Goal: Information Seeking & Learning: Learn about a topic

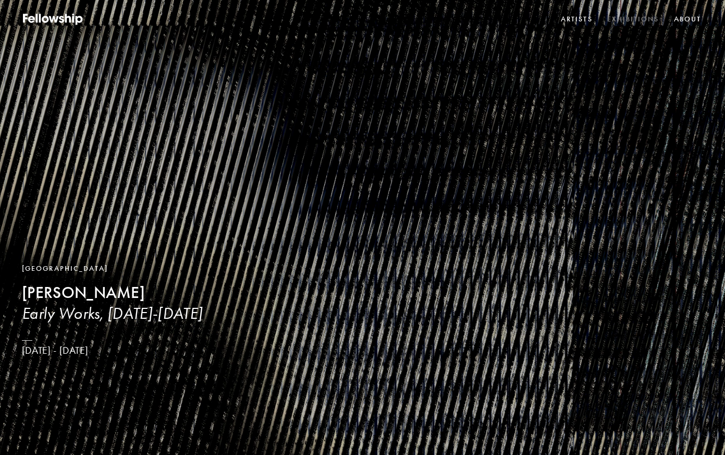
click at [629, 20] on link "Exhibitions" at bounding box center [633, 19] width 56 height 16
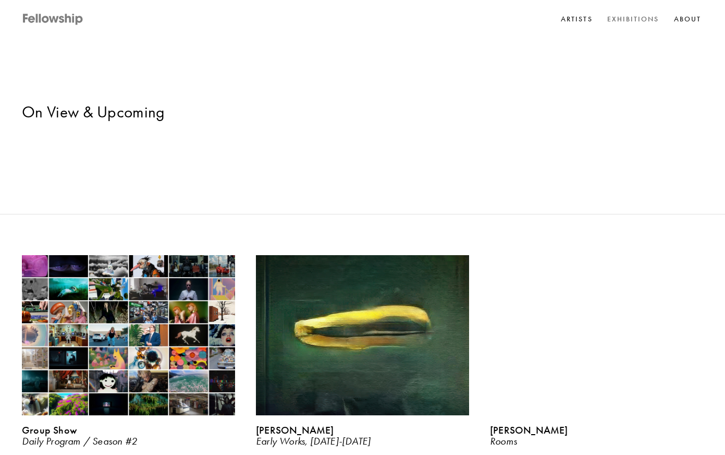
click at [61, 17] on icon at bounding box center [61, 19] width 5 height 7
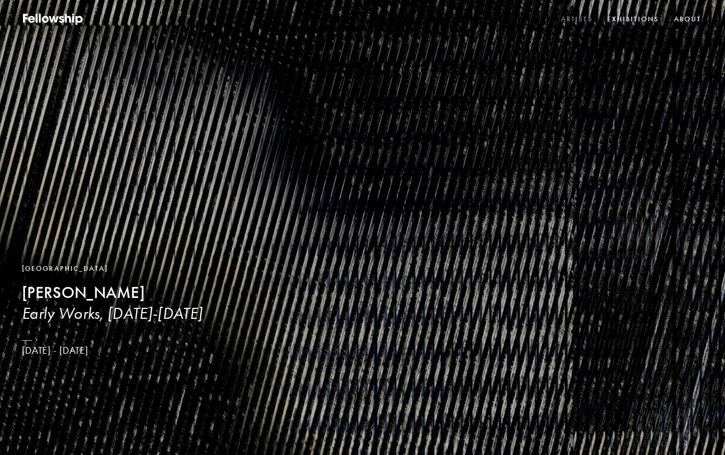
click at [575, 18] on link "Artists" at bounding box center [577, 19] width 36 height 16
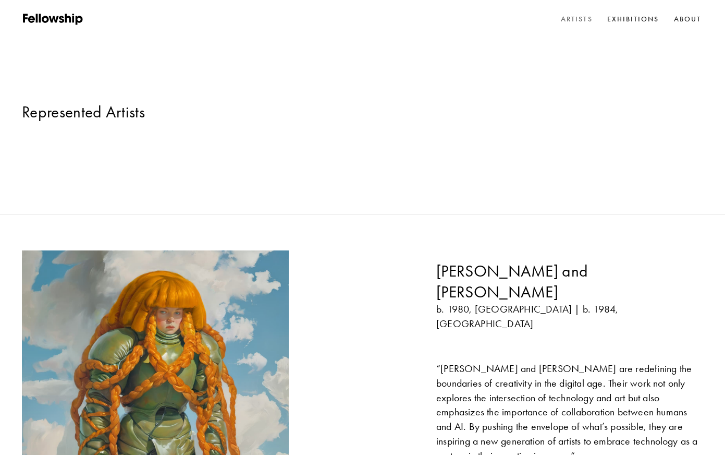
click at [458, 407] on div "[PERSON_NAME] and [PERSON_NAME] b. 1980, [GEOGRAPHIC_DATA] | b. 1984, [GEOGRAPH…" at bounding box center [569, 384] width 267 height 246
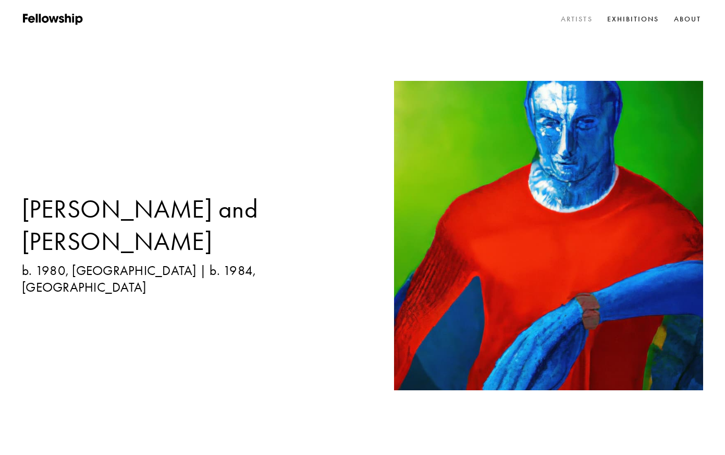
click at [581, 17] on link "Artists" at bounding box center [577, 19] width 36 height 16
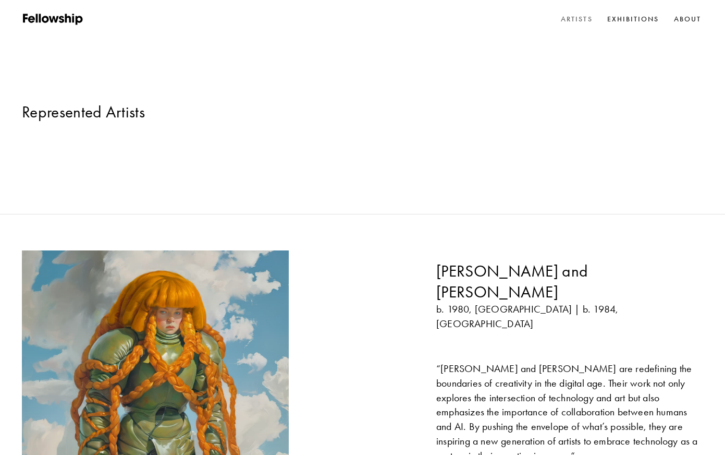
click at [511, 261] on h3 "[PERSON_NAME] and [PERSON_NAME]" at bounding box center [569, 281] width 267 height 41
click at [643, 19] on link "Exhibitions" at bounding box center [633, 19] width 56 height 16
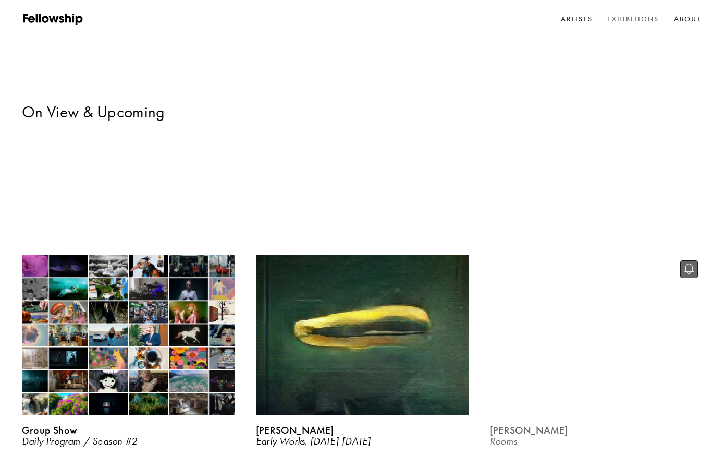
click at [543, 271] on video at bounding box center [596, 334] width 219 height 165
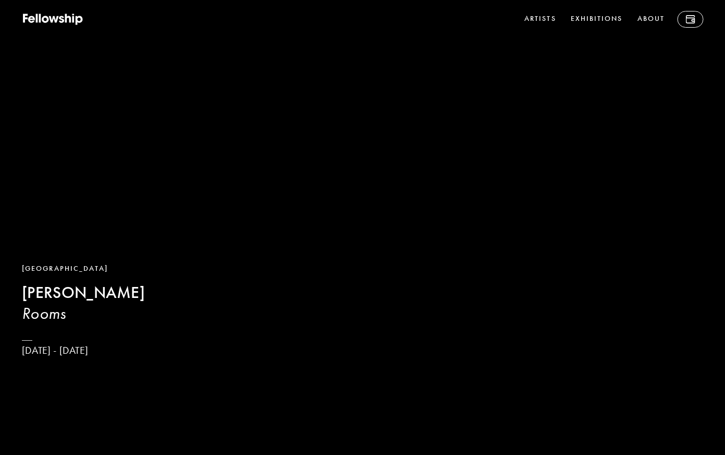
click at [73, 298] on b "[PERSON_NAME]" at bounding box center [83, 292] width 123 height 19
click at [53, 316] on h3 "Rooms" at bounding box center [129, 313] width 214 height 20
click at [69, 355] on p "[DATE] - [DATE]" at bounding box center [129, 350] width 214 height 13
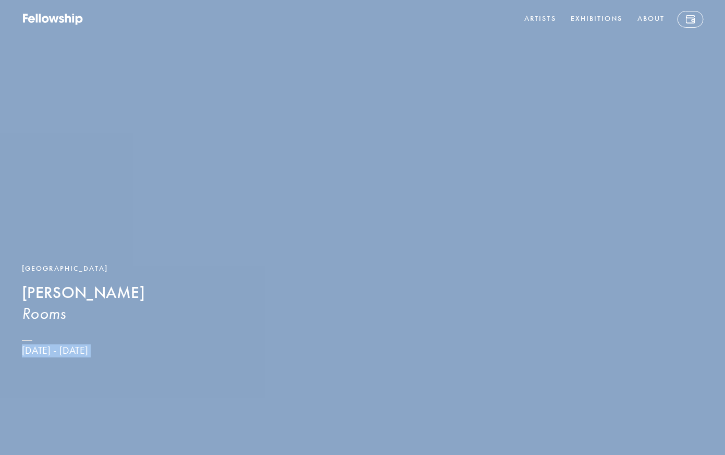
click at [69, 355] on p "[DATE] - [DATE]" at bounding box center [129, 350] width 214 height 13
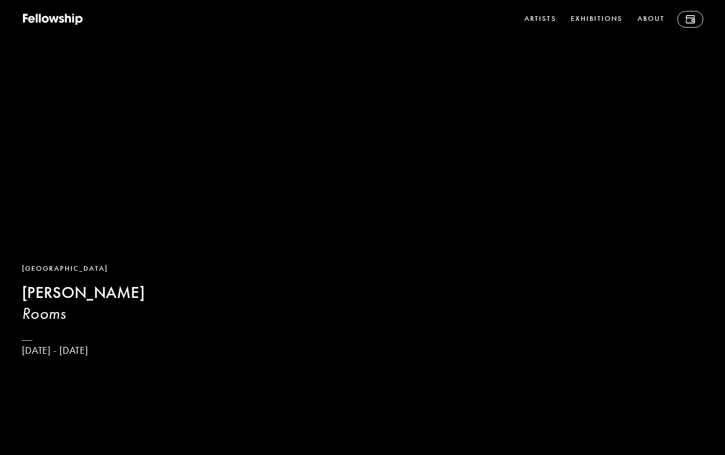
click at [34, 268] on div "[GEOGRAPHIC_DATA]" at bounding box center [129, 268] width 214 height 11
click at [70, 19] on icon at bounding box center [69, 18] width 6 height 9
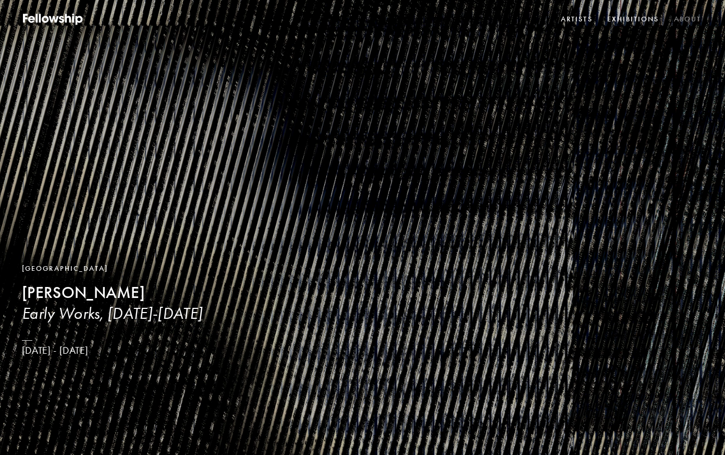
click at [689, 23] on link "About" at bounding box center [687, 19] width 31 height 16
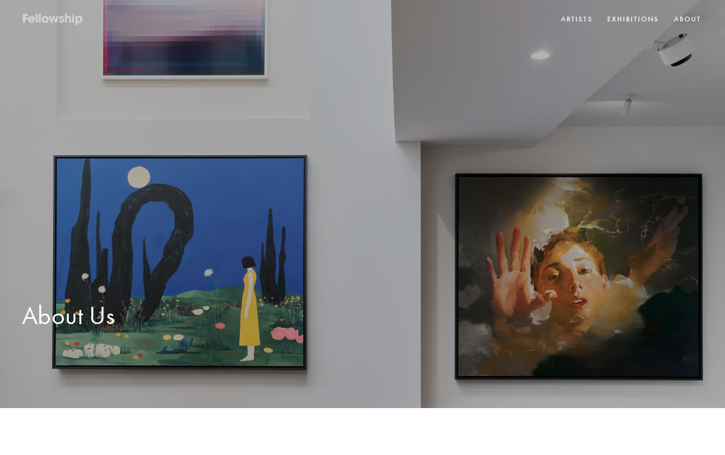
click at [74, 21] on icon at bounding box center [74, 19] width 2 height 7
